Goal: Information Seeking & Learning: Check status

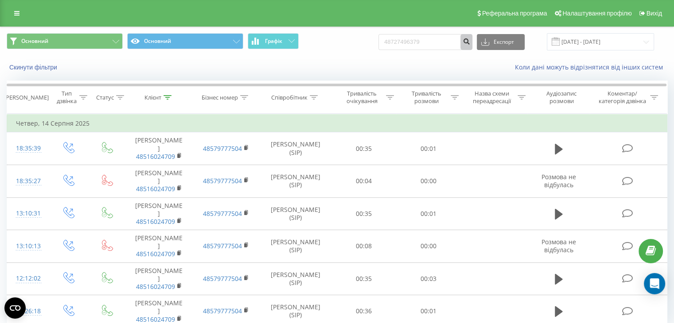
type input "48727496379"
click at [472, 43] on button "submit" at bounding box center [466, 42] width 12 height 16
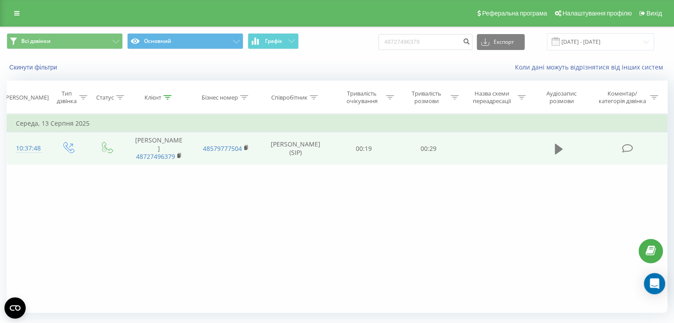
click at [560, 145] on icon at bounding box center [559, 148] width 8 height 11
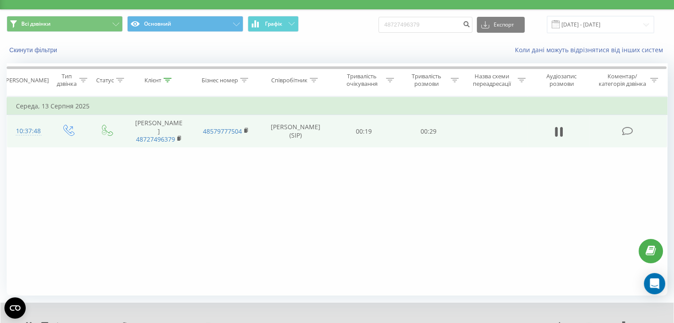
scroll to position [57, 0]
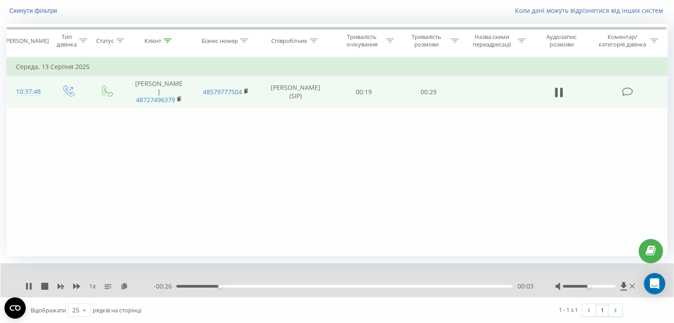
click at [240, 287] on div "00:03" at bounding box center [344, 286] width 336 height 3
click at [256, 285] on div "00:07" at bounding box center [344, 286] width 336 height 3
click at [273, 286] on div "00:07" at bounding box center [344, 286] width 336 height 3
click at [301, 286] on div "00:11" at bounding box center [344, 286] width 336 height 3
click at [310, 287] on div "- 00:16 00:13 00:13" at bounding box center [343, 286] width 379 height 9
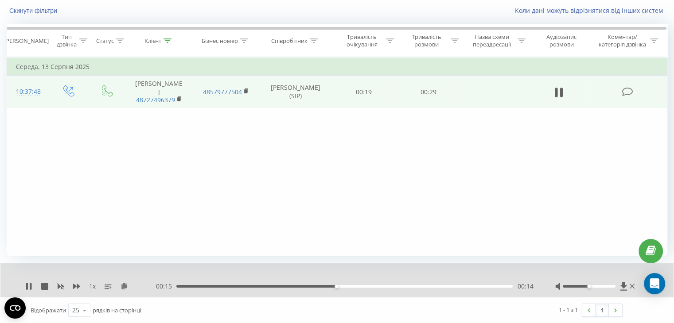
click at [305, 286] on div "00:14" at bounding box center [344, 286] width 336 height 3
click at [30, 283] on icon at bounding box center [31, 286] width 2 height 7
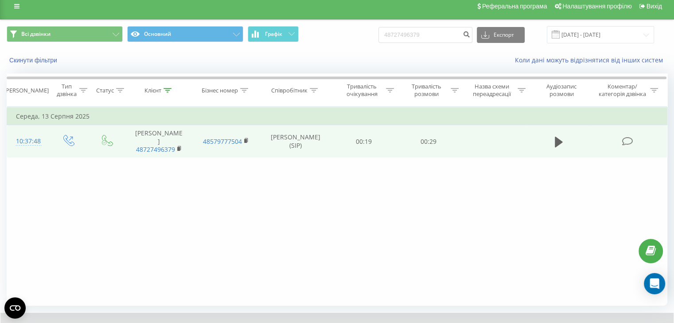
scroll to position [0, 0]
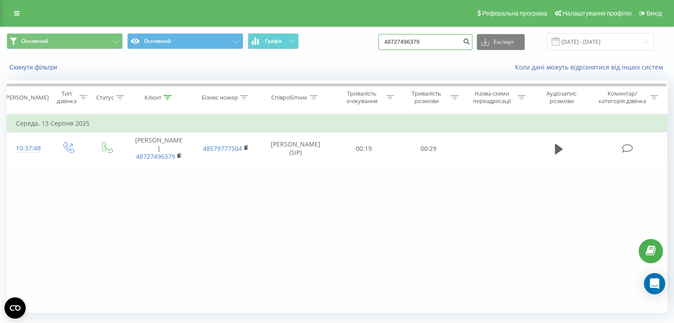
drag, startPoint x: 451, startPoint y: 35, endPoint x: 378, endPoint y: 39, distance: 73.6
click at [378, 39] on div "Основний Основний Графік 48727496379 Експорт .csv .xls .xlsx 22.05.2025 - 22.08…" at bounding box center [337, 41] width 660 height 17
paste input "881558188"
type input "48881558188"
click at [472, 37] on button "submit" at bounding box center [466, 42] width 12 height 16
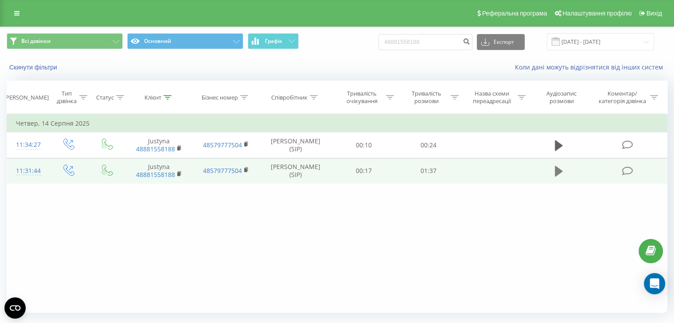
click at [555, 168] on icon at bounding box center [559, 171] width 8 height 12
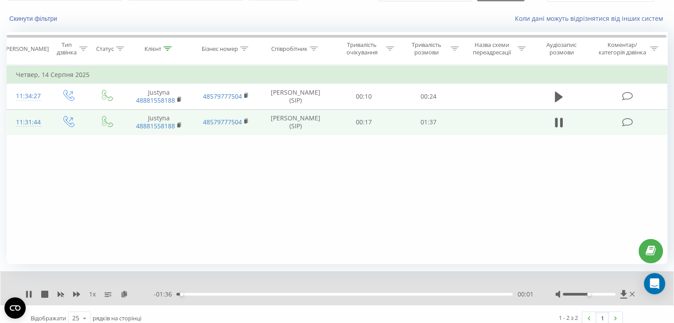
scroll to position [57, 0]
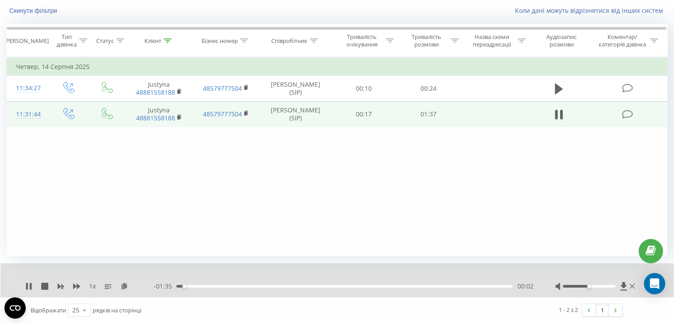
click at [196, 285] on div "00:02" at bounding box center [344, 286] width 336 height 3
click at [213, 284] on div "- 01:31 00:06 00:06" at bounding box center [343, 286] width 379 height 9
click at [215, 286] on div "00:06" at bounding box center [344, 286] width 336 height 3
click at [232, 286] on div "00:11" at bounding box center [344, 286] width 336 height 3
click at [242, 286] on div "00:17" at bounding box center [344, 286] width 336 height 3
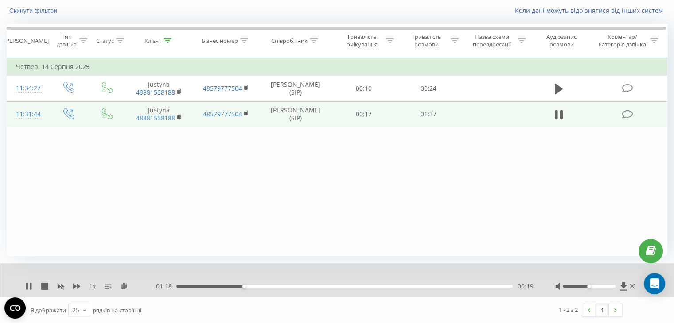
click at [254, 286] on div "00:19" at bounding box center [344, 286] width 336 height 3
click at [263, 286] on div "00:23" at bounding box center [344, 286] width 336 height 3
click at [279, 286] on div "00:29" at bounding box center [344, 286] width 336 height 3
click at [297, 287] on div "00:35" at bounding box center [344, 286] width 336 height 3
click at [324, 286] on div "00:39" at bounding box center [344, 286] width 336 height 3
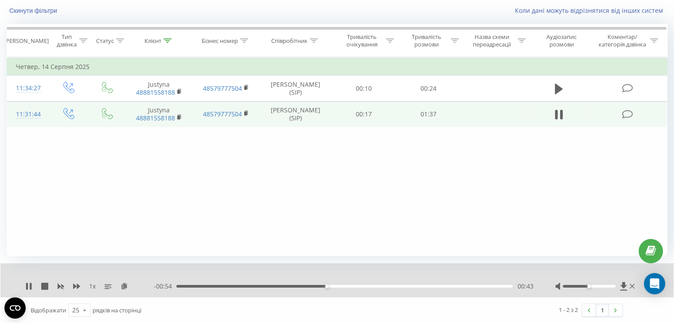
click at [335, 286] on div "00:43" at bounding box center [344, 286] width 336 height 3
click at [375, 287] on div "- 00:44 00:53 00:53" at bounding box center [343, 286] width 379 height 9
click at [376, 287] on div "00:53" at bounding box center [344, 286] width 336 height 3
click at [422, 287] on div "01:07" at bounding box center [344, 286] width 336 height 3
click at [434, 285] on div "01:12" at bounding box center [344, 286] width 336 height 3
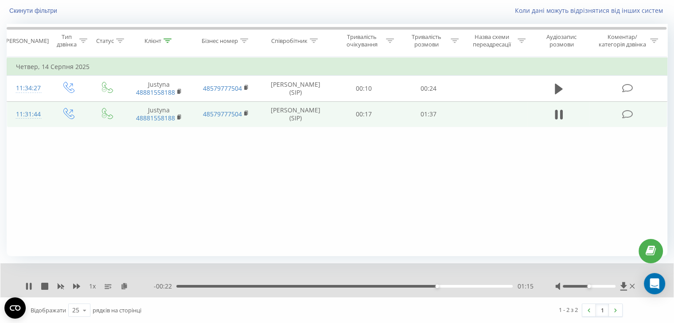
click at [451, 286] on div "01:15" at bounding box center [344, 286] width 336 height 3
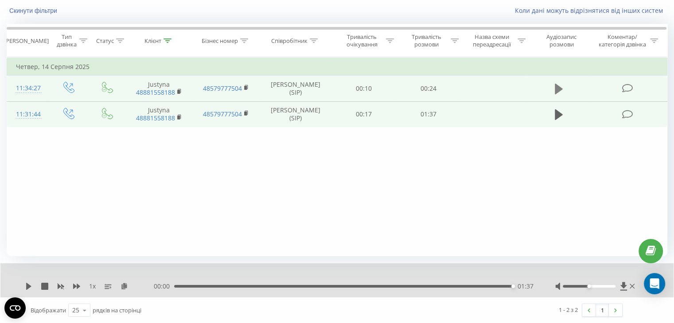
click at [558, 85] on icon at bounding box center [559, 89] width 8 height 11
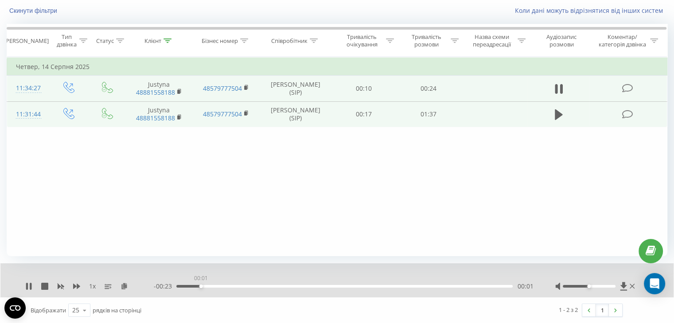
click at [201, 287] on div "00:01" at bounding box center [344, 286] width 336 height 3
click at [223, 288] on div "- 00:23 00:02 00:02" at bounding box center [343, 286] width 379 height 9
click at [227, 287] on div "00:02" at bounding box center [344, 286] width 336 height 3
click at [264, 286] on div "00:05" at bounding box center [344, 286] width 336 height 3
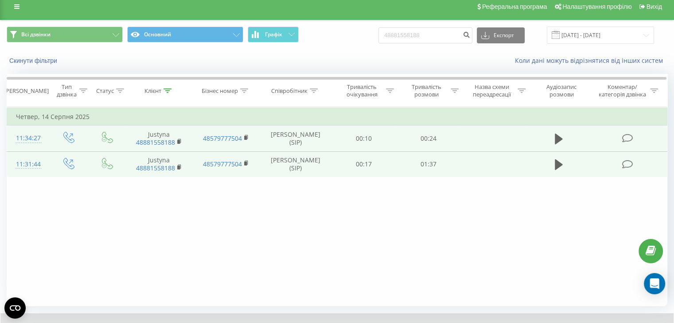
scroll to position [0, 0]
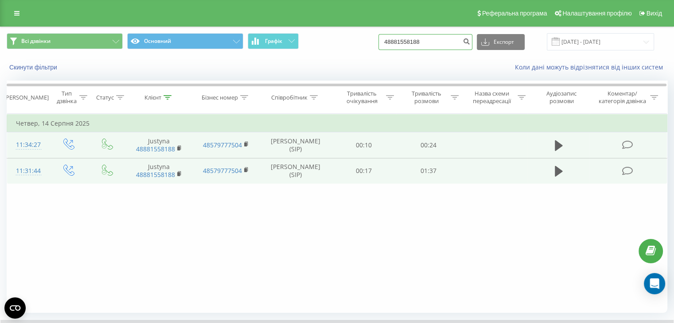
click at [448, 41] on input "48881558188" at bounding box center [425, 42] width 94 height 16
paste input "48882082762"
drag, startPoint x: 466, startPoint y: 41, endPoint x: 379, endPoint y: 43, distance: 87.3
click at [379, 43] on div "Всі дзвінки Основний Графік 4888155818848882082762 Експорт .csv .xls .xlsx 22.0…" at bounding box center [337, 41] width 660 height 17
paste input
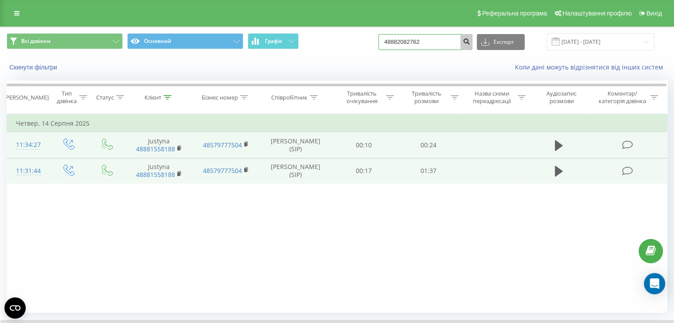
type input "48882082762"
click at [472, 44] on button "submit" at bounding box center [466, 42] width 12 height 16
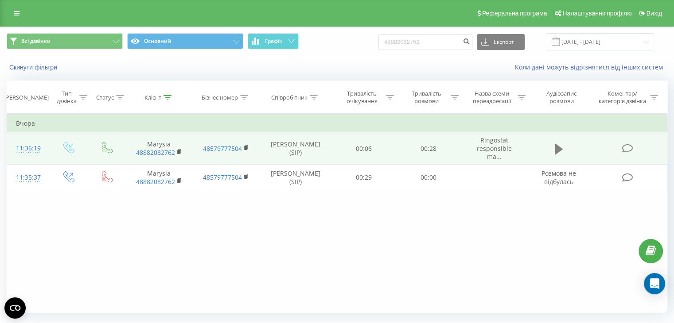
click at [557, 146] on icon at bounding box center [559, 148] width 8 height 11
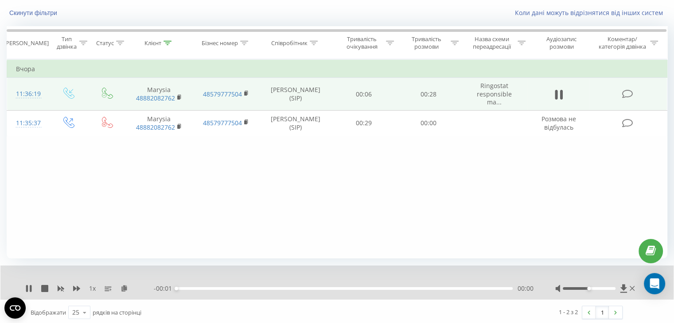
scroll to position [57, 0]
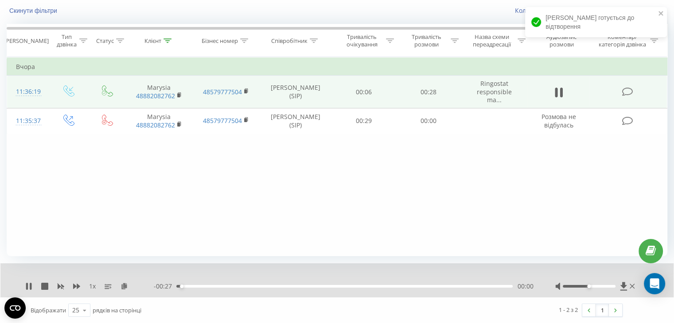
click at [452, 286] on div "00:00" at bounding box center [344, 286] width 336 height 3
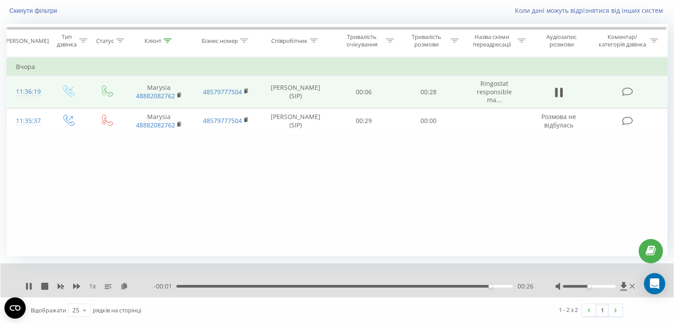
click at [414, 285] on div "00:26" at bounding box center [344, 286] width 336 height 3
click at [396, 286] on div "00:20" at bounding box center [344, 286] width 336 height 3
click at [27, 287] on icon at bounding box center [27, 286] width 2 height 7
